Goal: Task Accomplishment & Management: Manage account settings

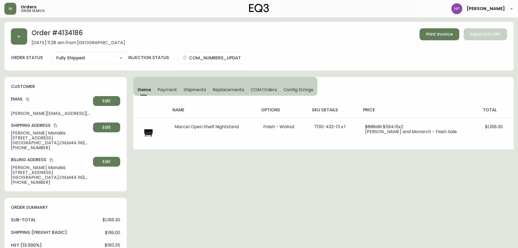
select select "FULLY_SHIPPED"
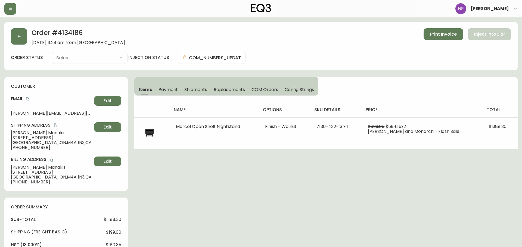
type input "Fully Shipped"
select select "FULLY_SHIPPED"
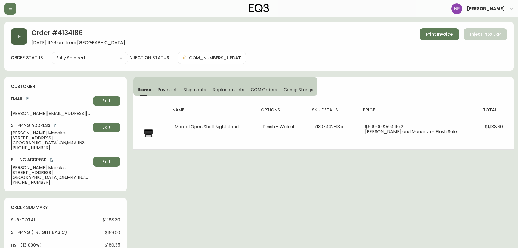
click at [15, 37] on button "button" at bounding box center [19, 36] width 16 height 16
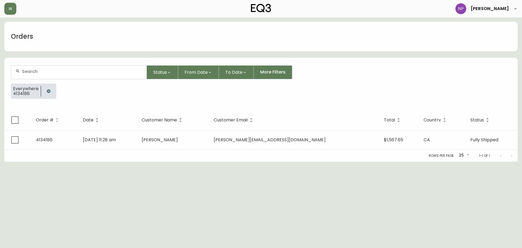
click at [65, 76] on div at bounding box center [78, 71] width 135 height 13
type input "4132499"
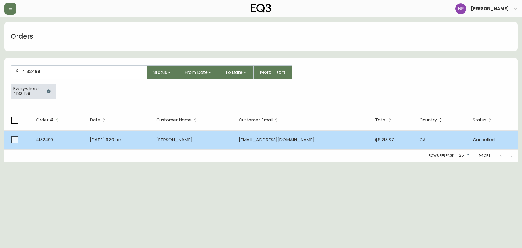
click at [132, 133] on td "Apr 19 2025, 9:30 am" at bounding box center [118, 139] width 67 height 19
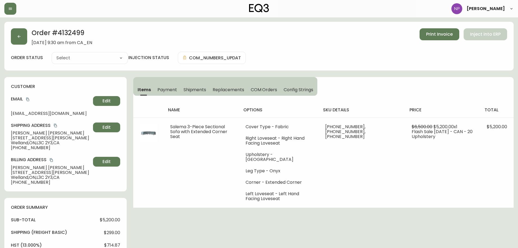
type input "Cancelled"
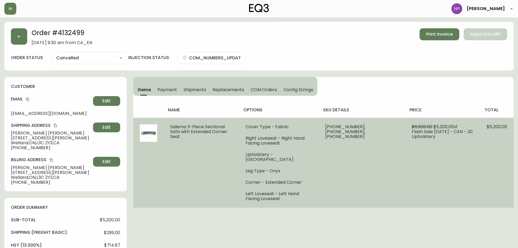
select select "CANCELLED"
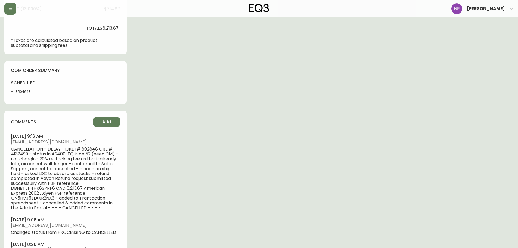
scroll to position [140, 0]
